Goal: Task Accomplishment & Management: Use online tool/utility

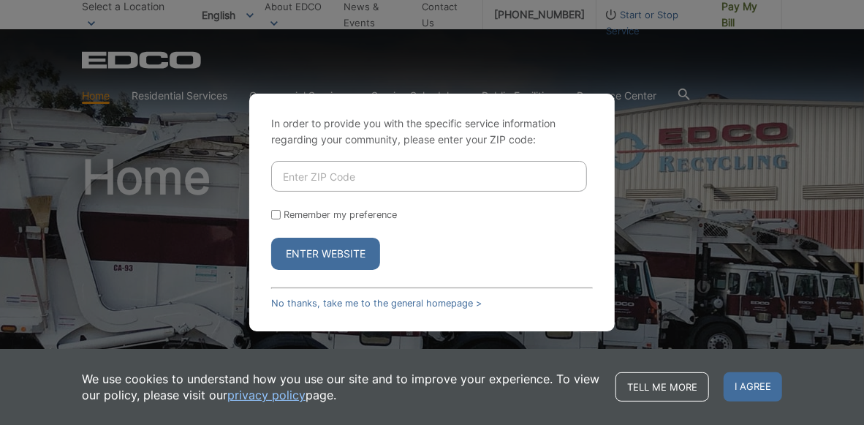
click at [317, 173] on input "Enter ZIP Code" at bounding box center [429, 176] width 316 height 31
type input "92069"
drag, startPoint x: 273, startPoint y: 212, endPoint x: 293, endPoint y: 243, distance: 36.5
click at [273, 213] on input "Remember my preference" at bounding box center [276, 215] width 10 height 10
checkbox input "true"
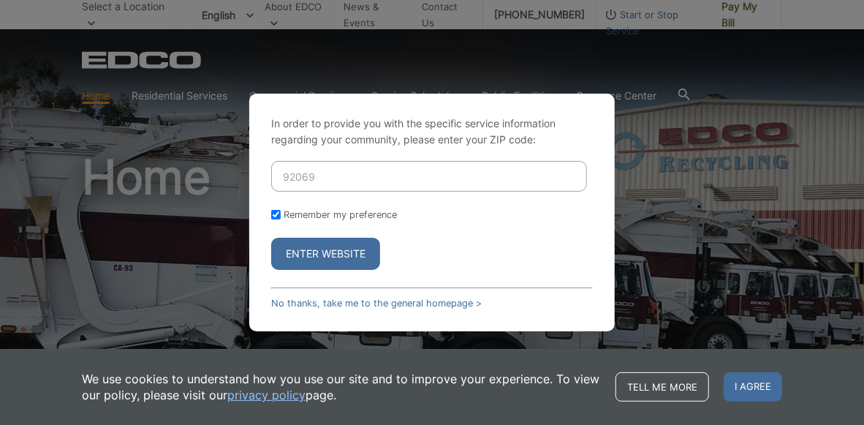
click at [296, 253] on button "Enter Website" at bounding box center [325, 254] width 109 height 32
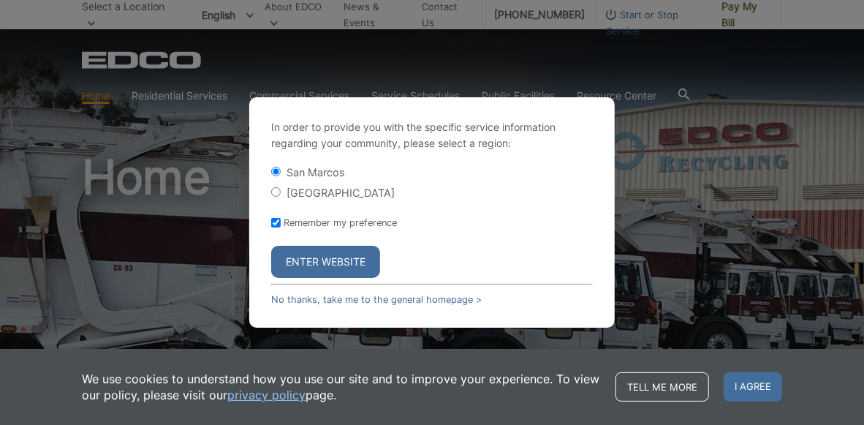
click at [317, 256] on button "Enter Website" at bounding box center [325, 262] width 109 height 32
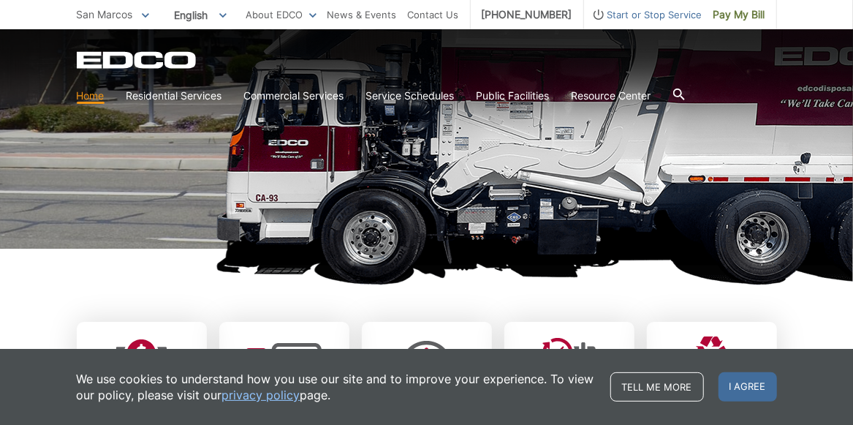
scroll to position [366, 0]
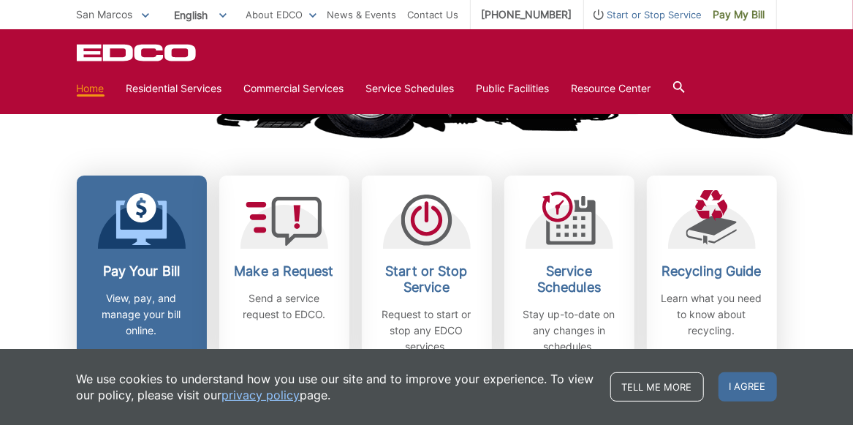
click at [153, 225] on icon at bounding box center [141, 219] width 51 height 53
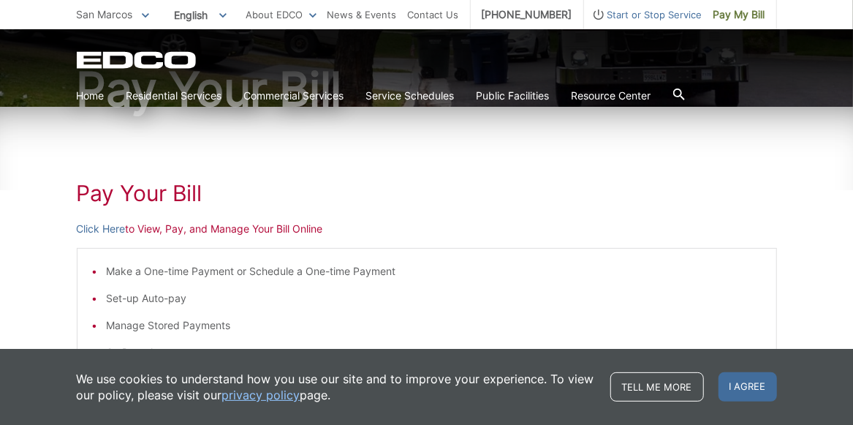
scroll to position [219, 0]
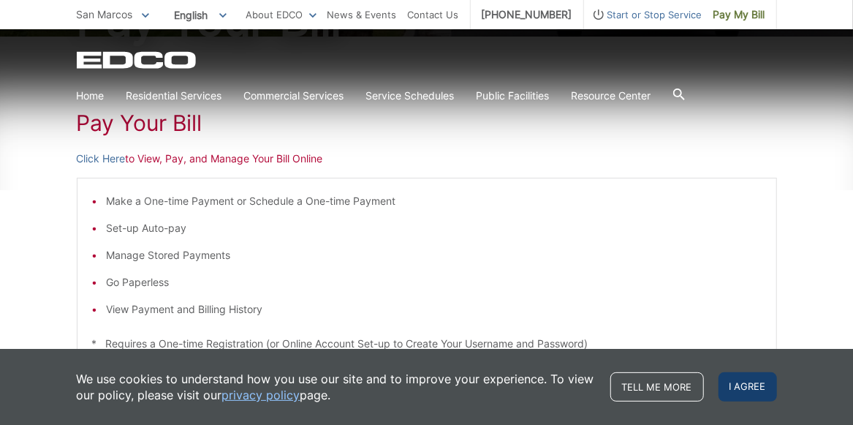
drag, startPoint x: 733, startPoint y: 384, endPoint x: 386, endPoint y: 284, distance: 360.6
click at [733, 384] on span "I agree" at bounding box center [748, 386] width 59 height 29
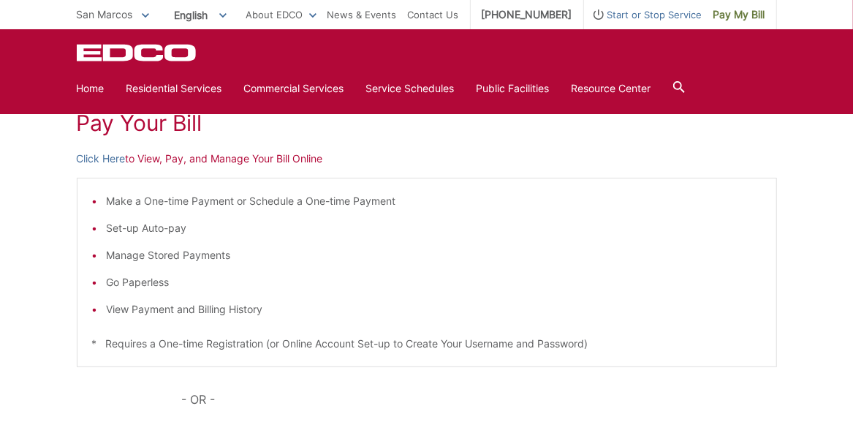
scroll to position [146, 0]
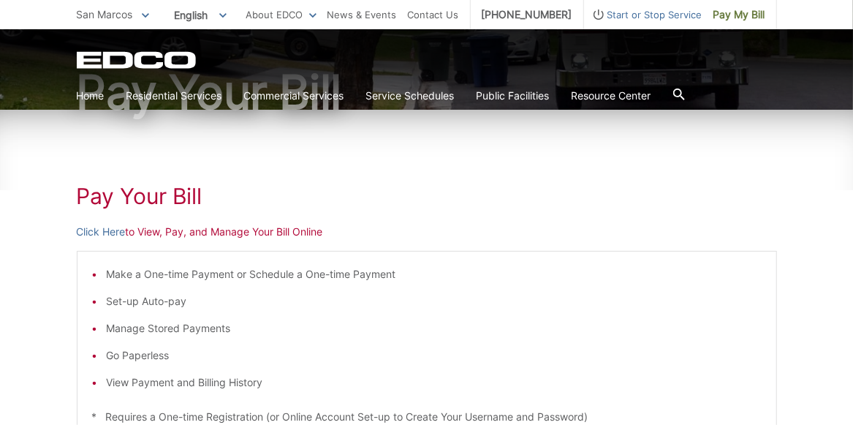
click at [148, 230] on p "Click Here to View, Pay, and Manage Your Bill Online" at bounding box center [427, 232] width 701 height 16
click at [99, 230] on link "Click Here" at bounding box center [101, 232] width 49 height 16
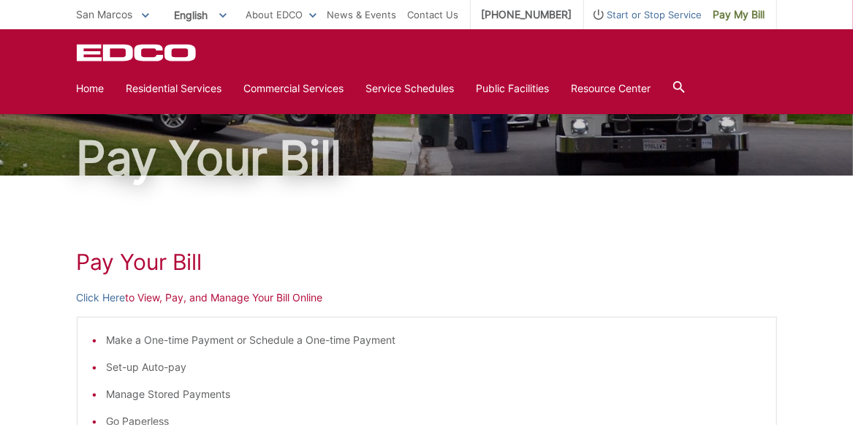
scroll to position [73, 0]
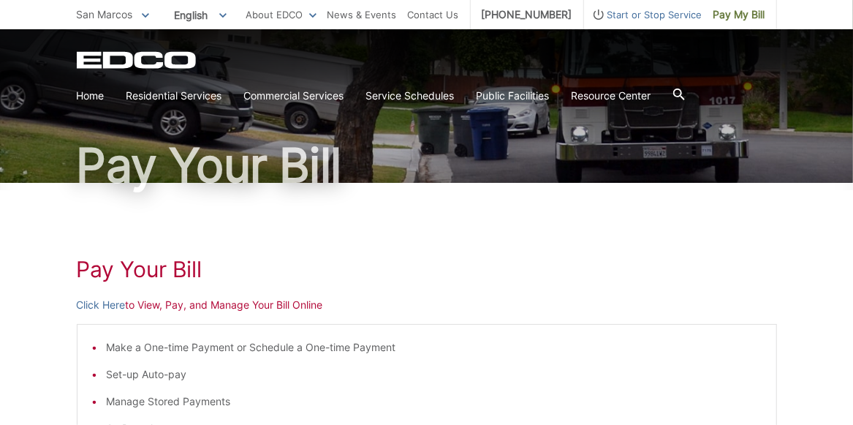
click at [289, 305] on p "Click Here to View, Pay, and Manage Your Bill Online" at bounding box center [427, 305] width 701 height 16
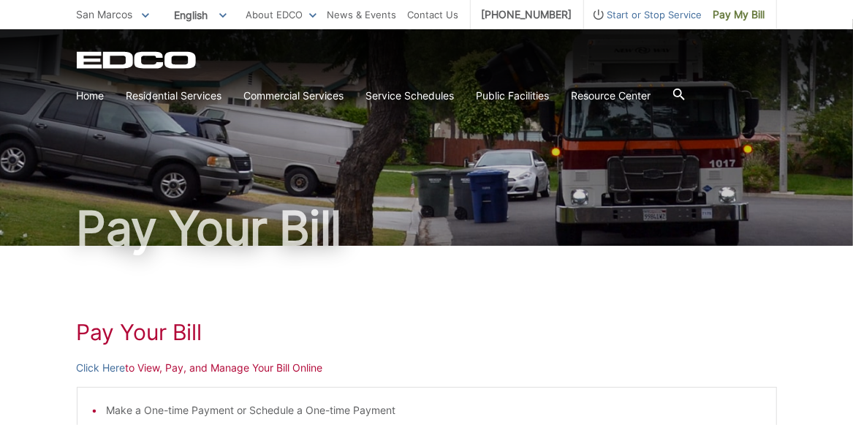
scroll to position [0, 0]
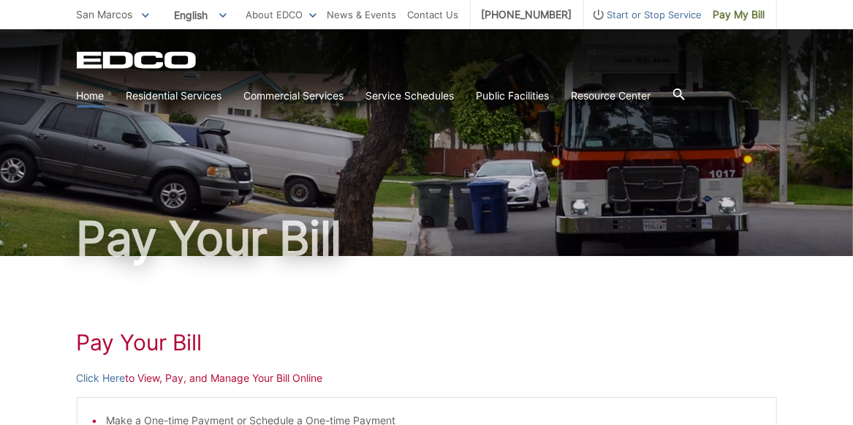
click at [85, 96] on link "Home" at bounding box center [91, 96] width 28 height 16
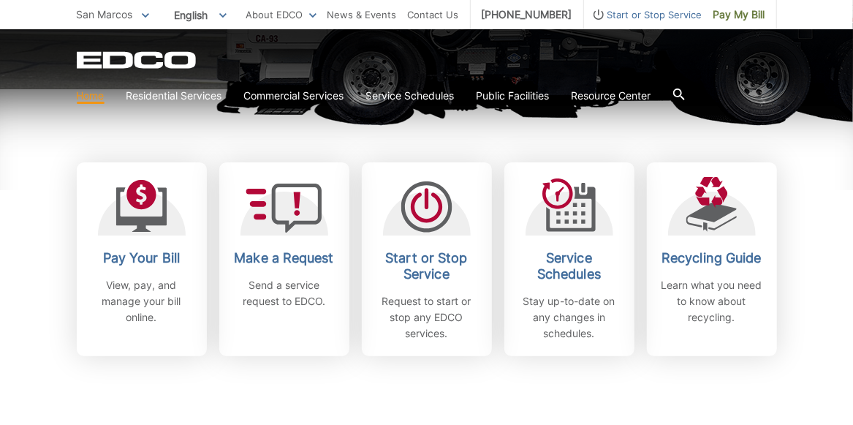
scroll to position [439, 0]
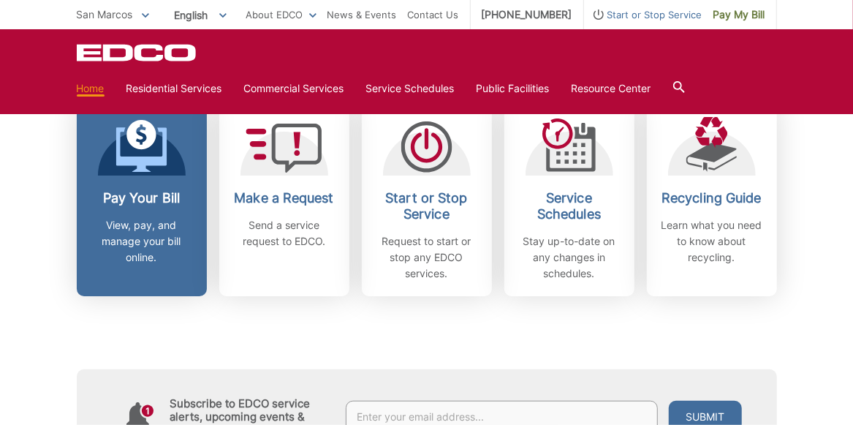
click at [143, 248] on p "View, pay, and manage your bill online." at bounding box center [142, 241] width 108 height 48
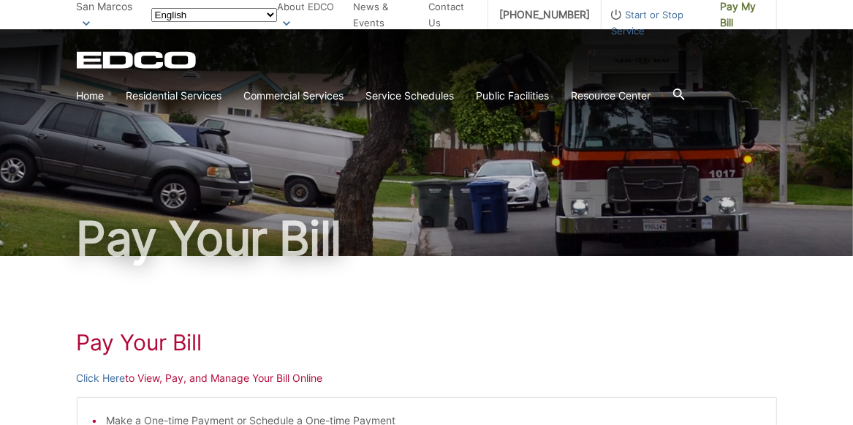
scroll to position [146, 0]
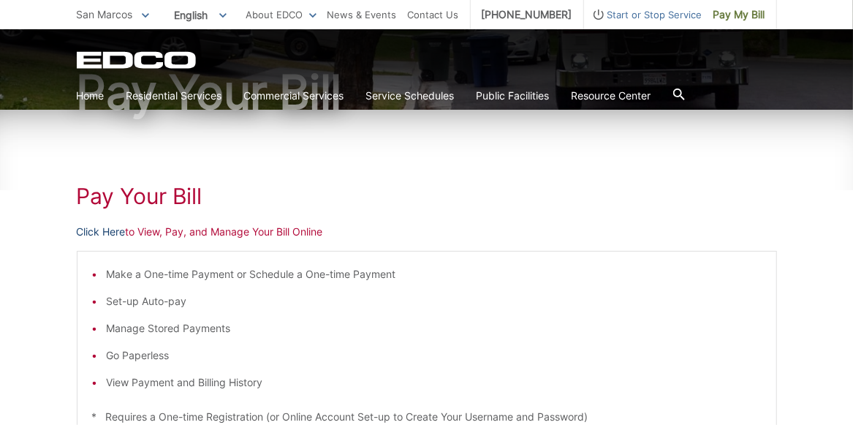
click at [107, 228] on link "Click Here" at bounding box center [101, 232] width 49 height 16
